Goal: Task Accomplishment & Management: Use online tool/utility

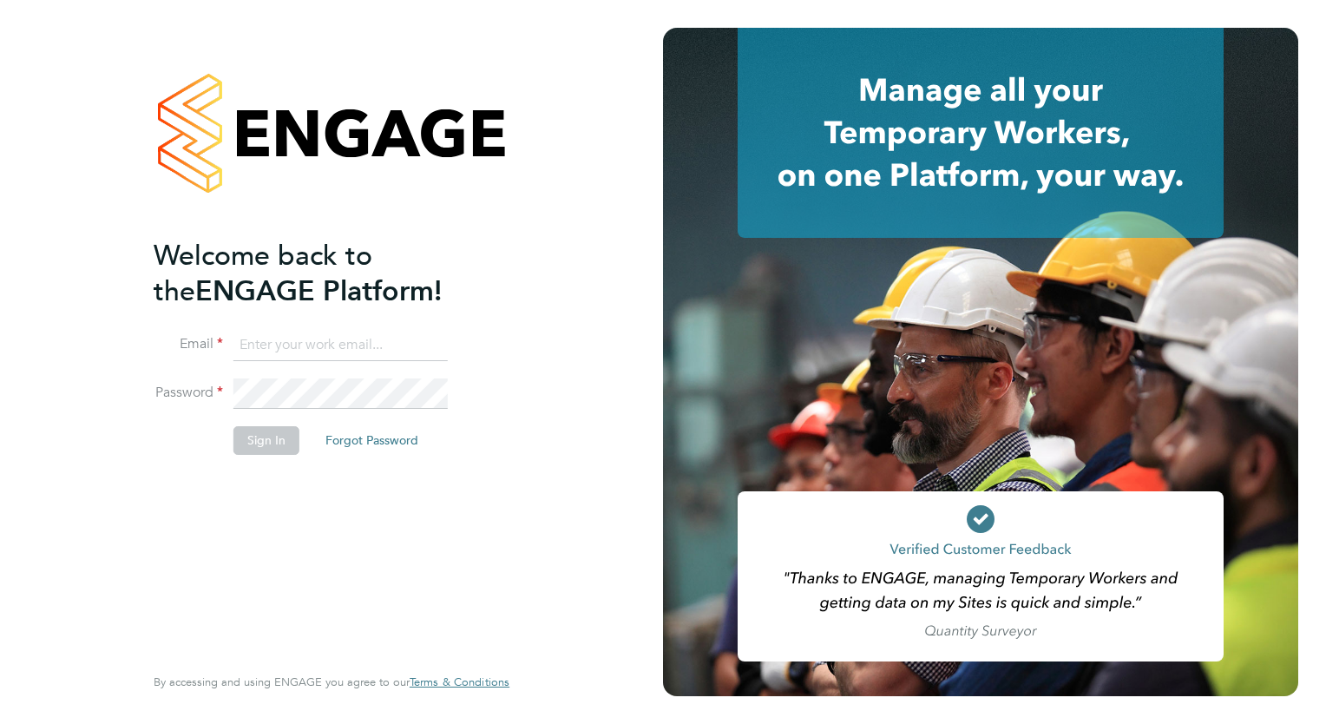
type input "tom.morgan@buildrec.com"
click at [252, 442] on button "Sign In" at bounding box center [267, 440] width 66 height 28
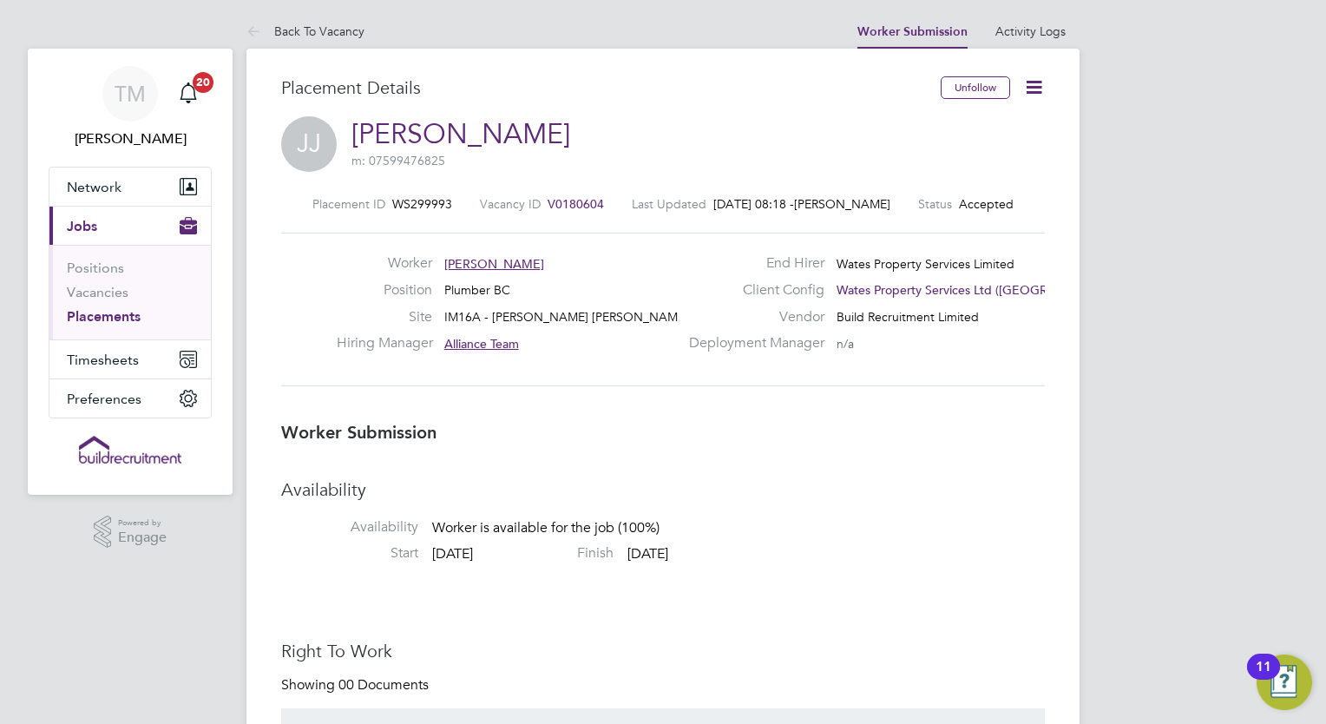
click at [1039, 80] on icon at bounding box center [1034, 87] width 22 height 22
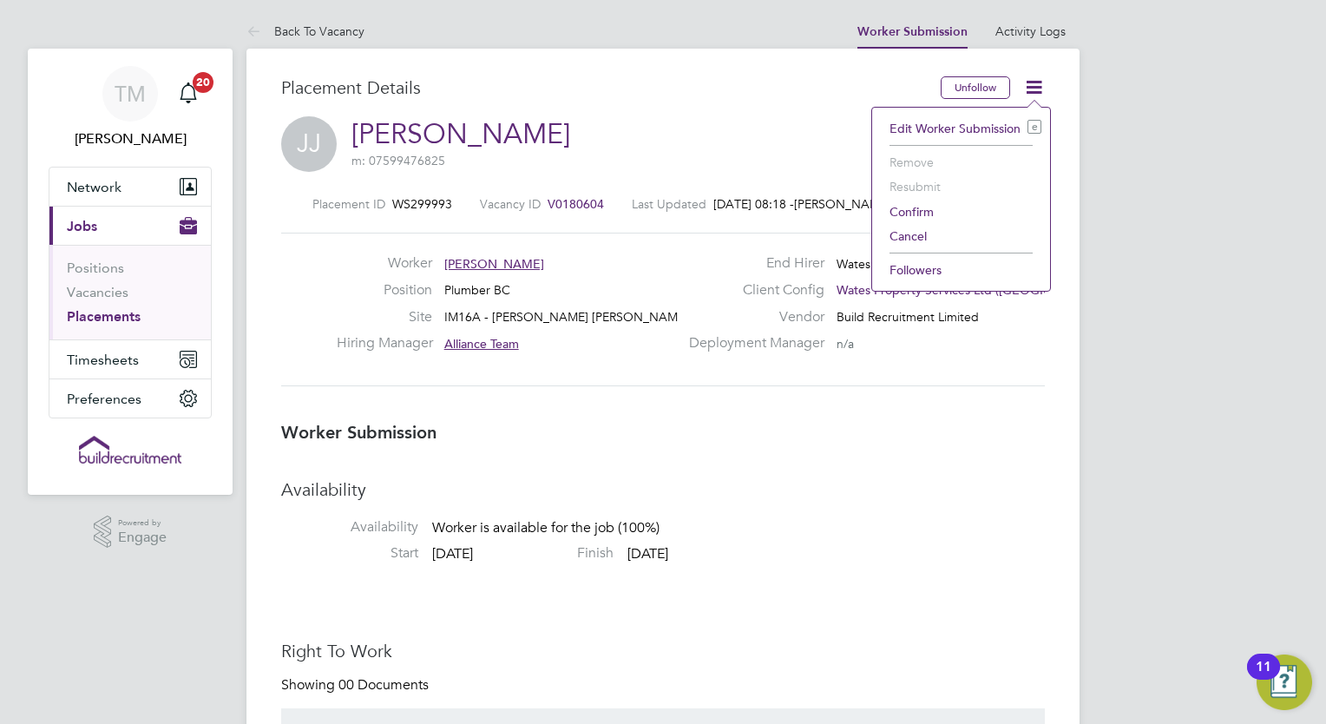
click at [917, 201] on li "Confirm" at bounding box center [961, 212] width 161 height 24
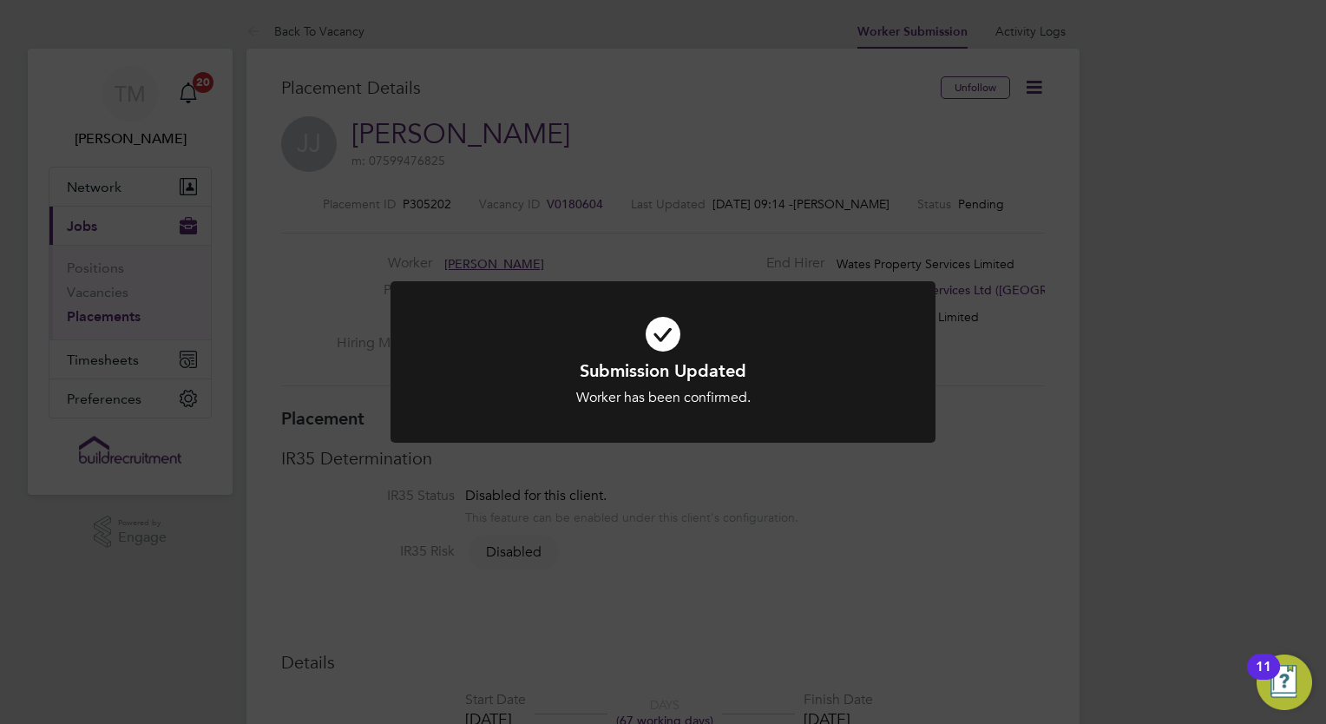
click at [1068, 127] on div "Submission Updated Worker has been confirmed. Cancel Okay" at bounding box center [663, 362] width 1326 height 724
